Goal: Task Accomplishment & Management: Use online tool/utility

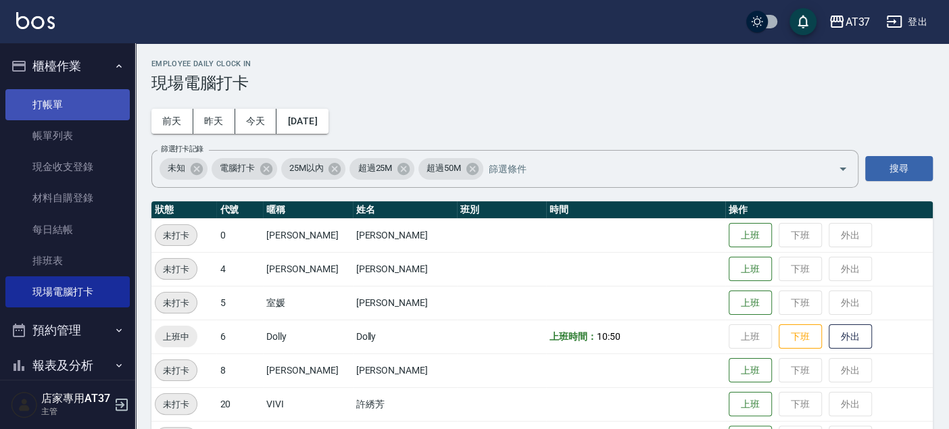
click at [73, 103] on link "打帳單" at bounding box center [67, 104] width 124 height 31
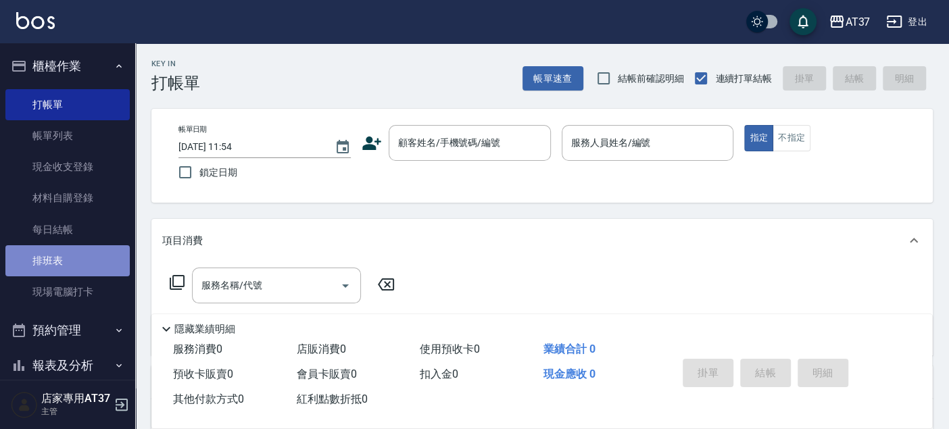
click at [88, 254] on link "排班表" at bounding box center [67, 260] width 124 height 31
